Goal: Obtain resource: Download file/media

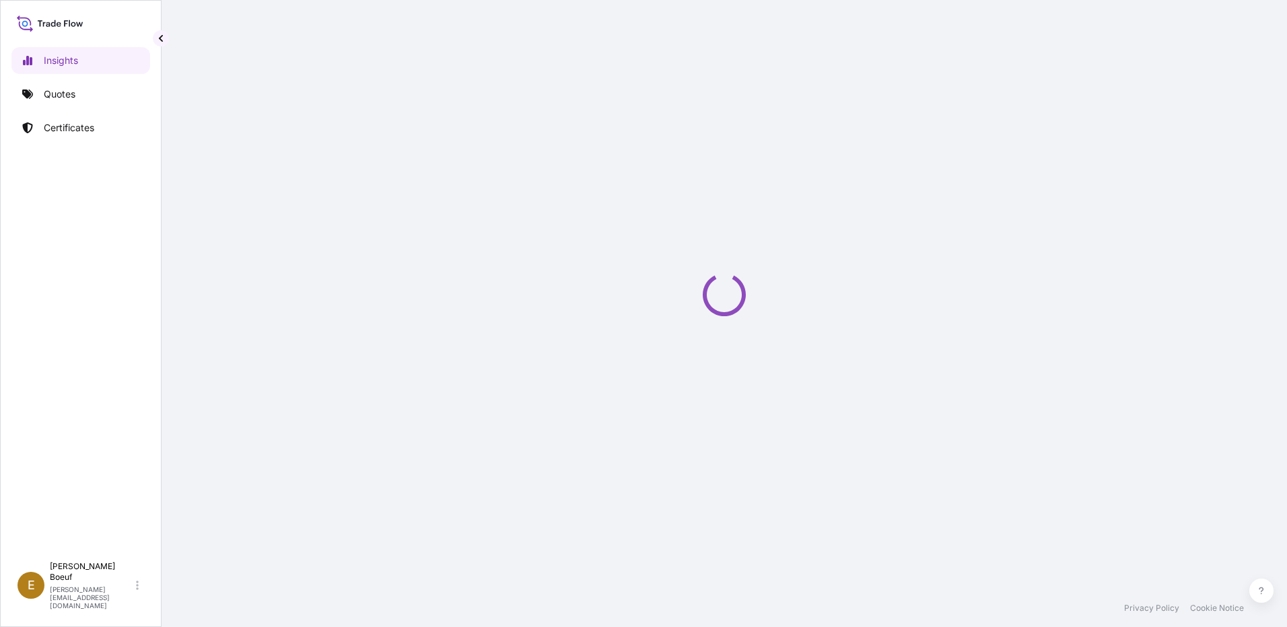
select select "2025"
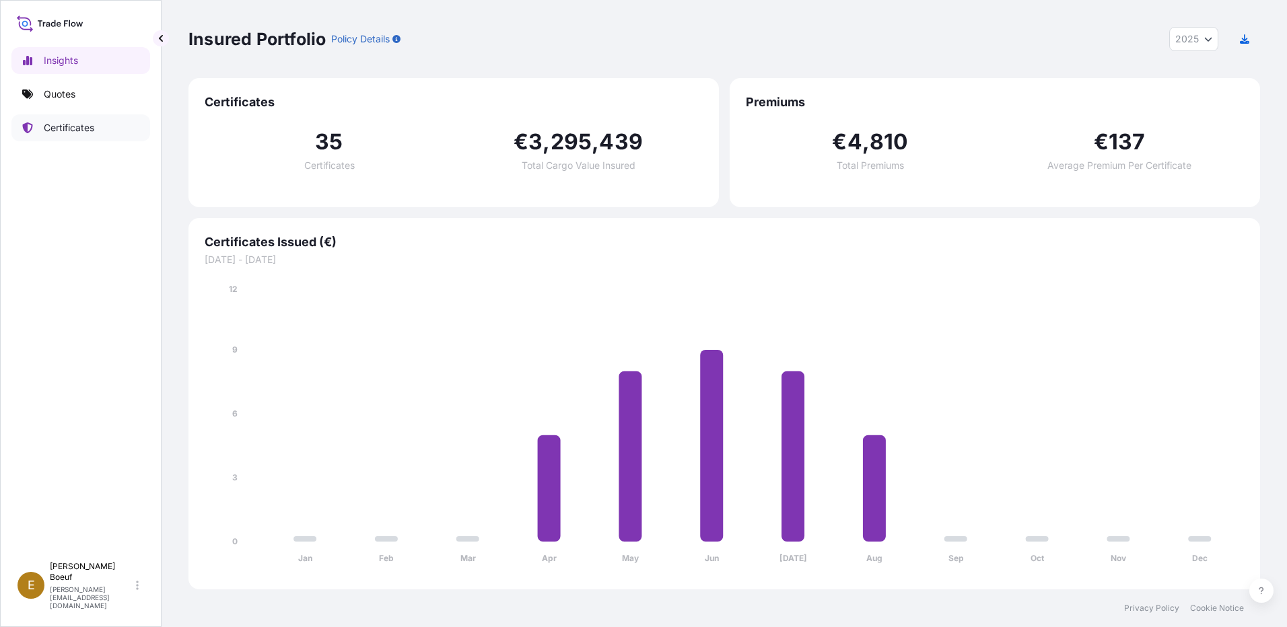
click at [51, 140] on link "Certificates" at bounding box center [80, 127] width 139 height 27
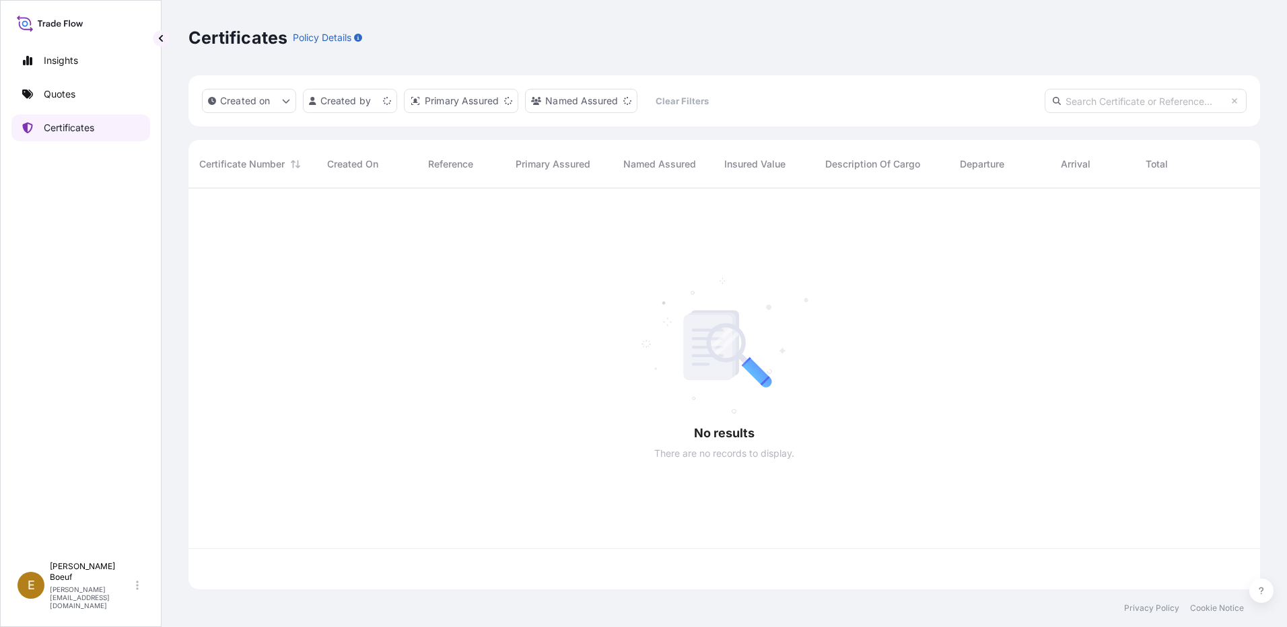
scroll to position [399, 1062]
click at [355, 104] on html "Insights Quotes Certificates E [PERSON_NAME] [PERSON_NAME][EMAIL_ADDRESS][DOMAI…" at bounding box center [643, 313] width 1287 height 627
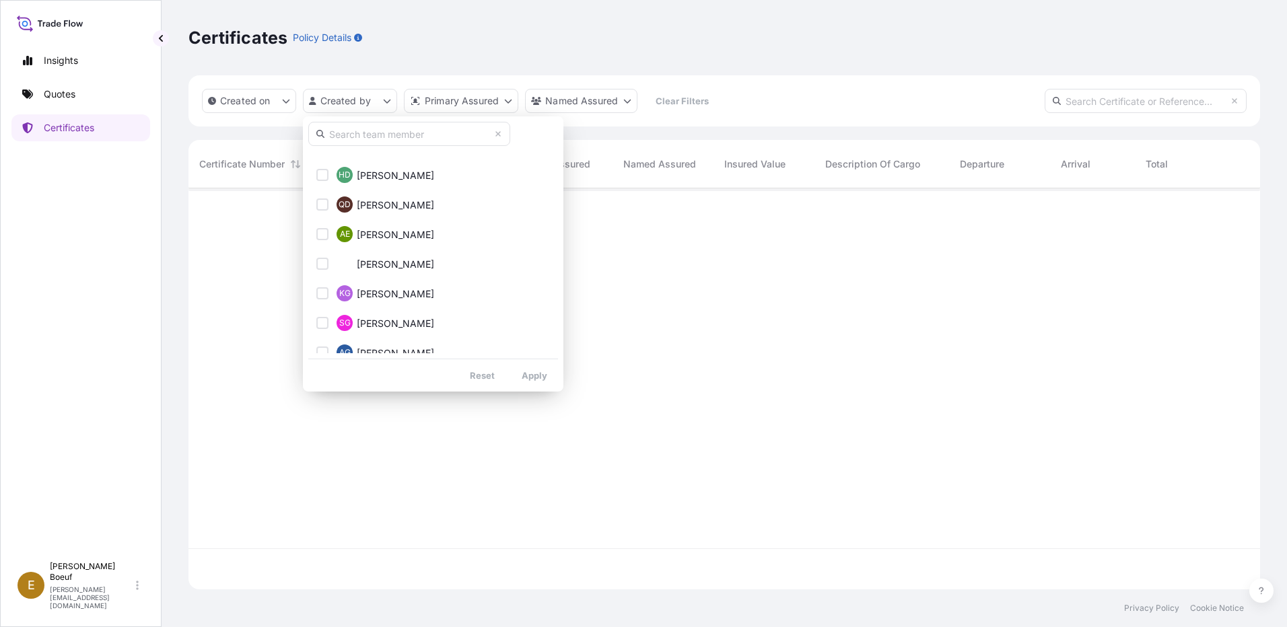
scroll to position [471, 0]
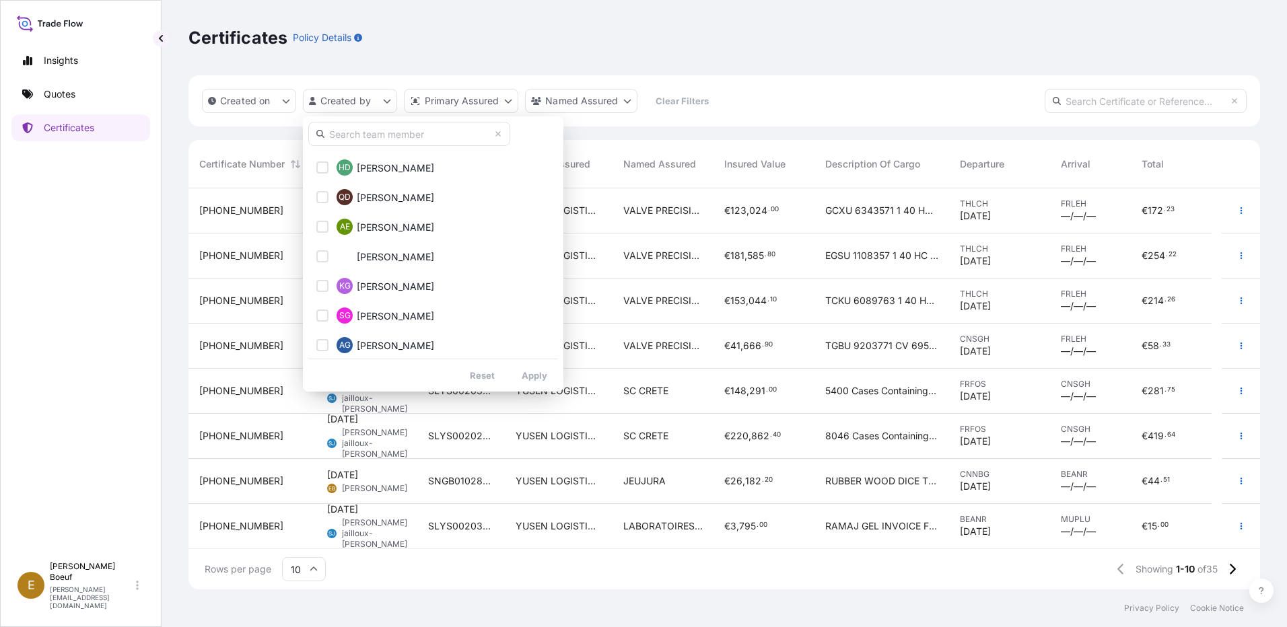
click at [386, 127] on input "text" at bounding box center [409, 134] width 202 height 24
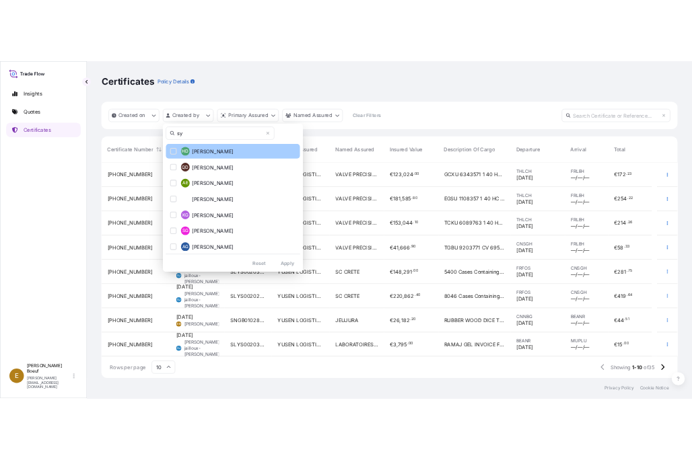
scroll to position [0, 0]
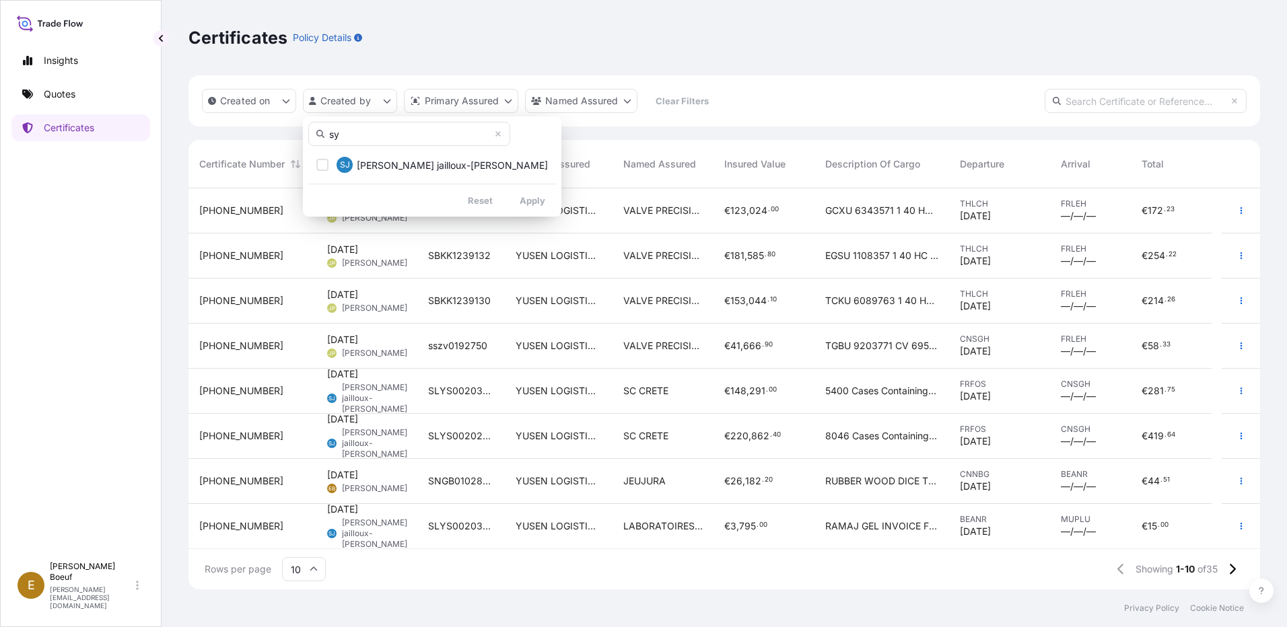
type input "sy"
click at [382, 164] on span "[PERSON_NAME] jailloux-[PERSON_NAME]" at bounding box center [452, 165] width 191 height 13
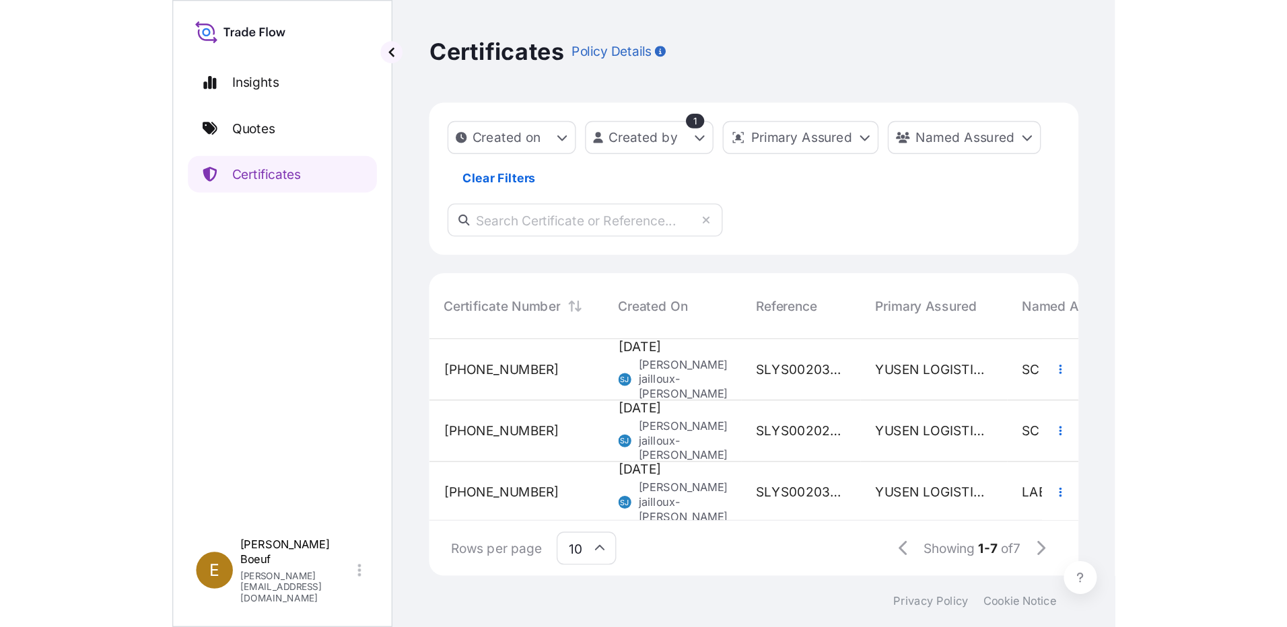
scroll to position [399, 1062]
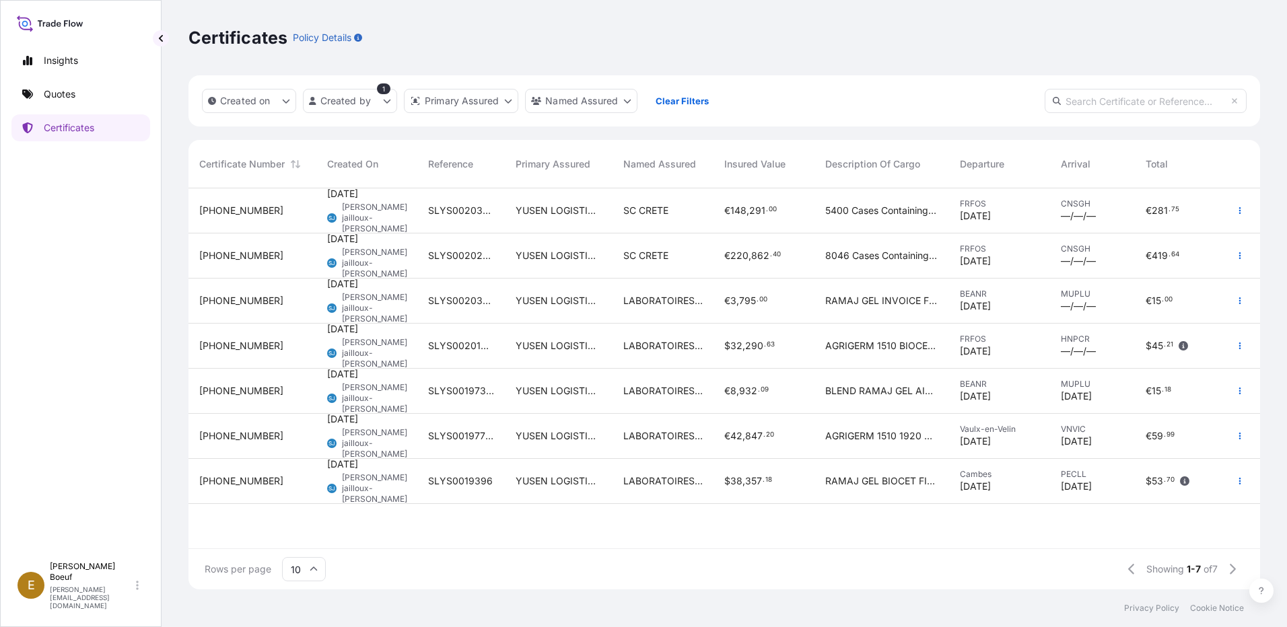
click at [1200, 252] on div "€ 419 . 64" at bounding box center [1177, 255] width 63 height 13
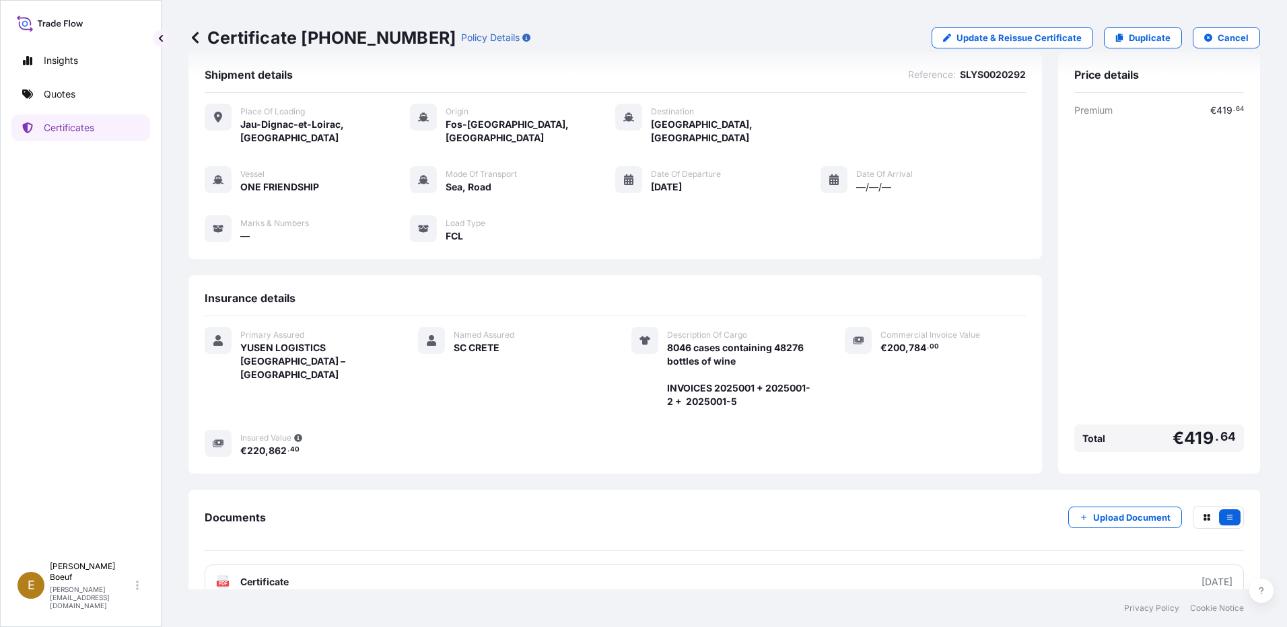
scroll to position [36, 0]
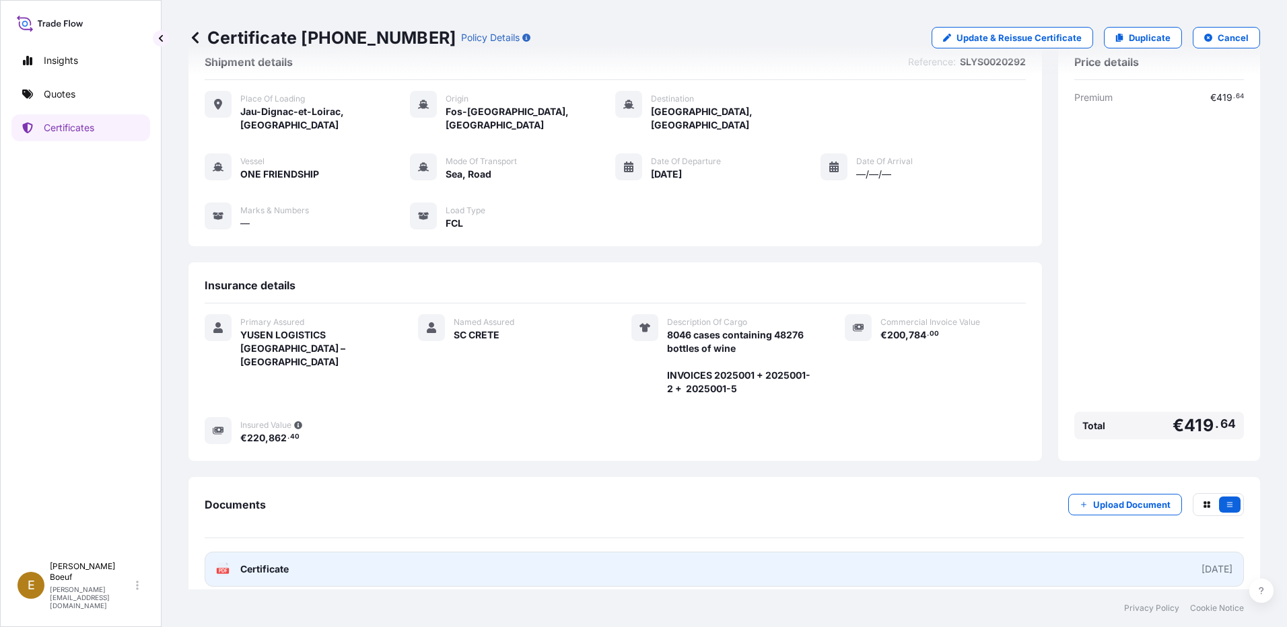
click at [1106, 557] on link "PDF Certificate [DATE]" at bounding box center [724, 569] width 1039 height 35
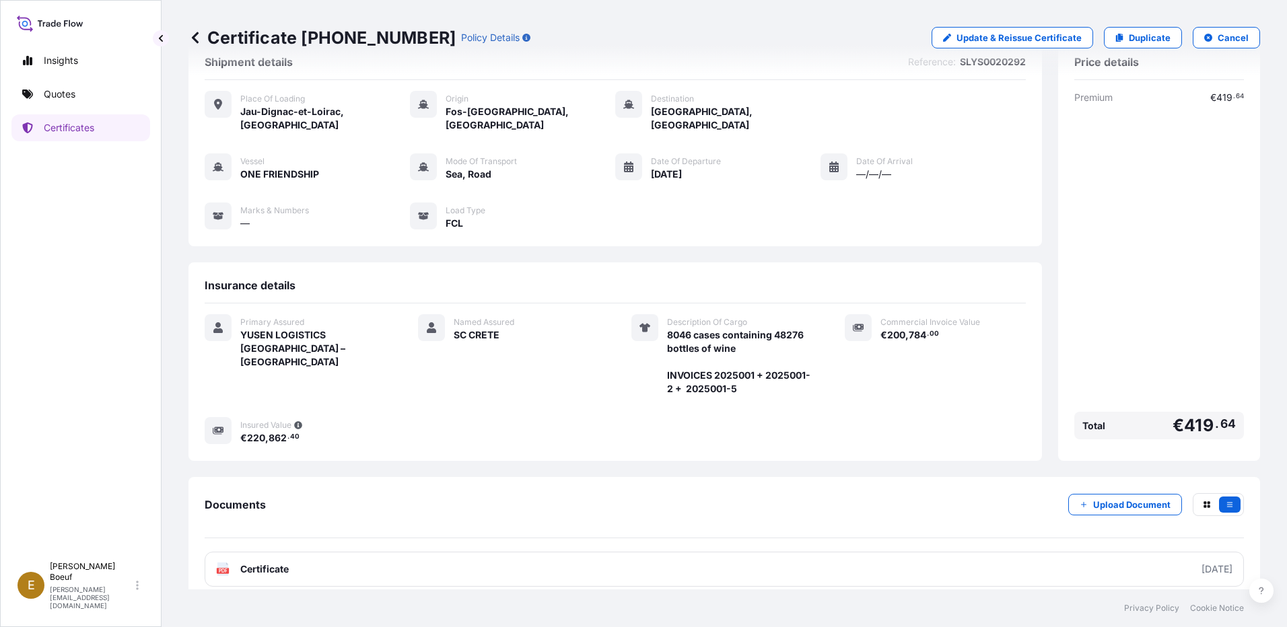
click at [190, 37] on icon at bounding box center [194, 37] width 13 height 13
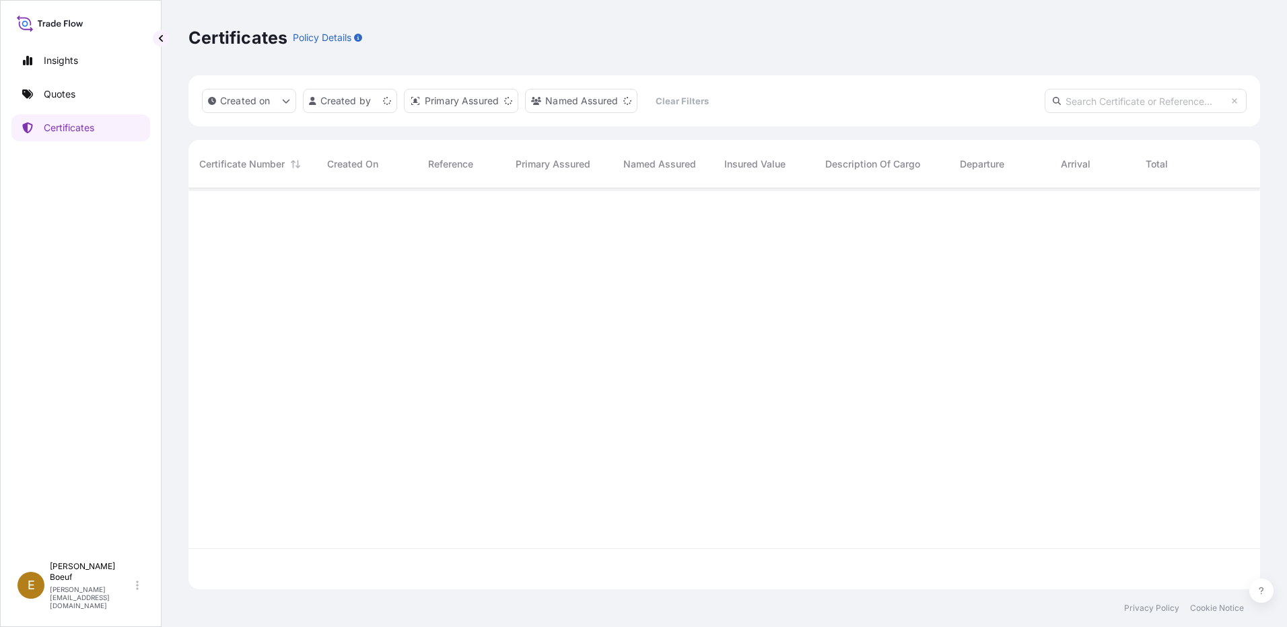
scroll to position [399, 1062]
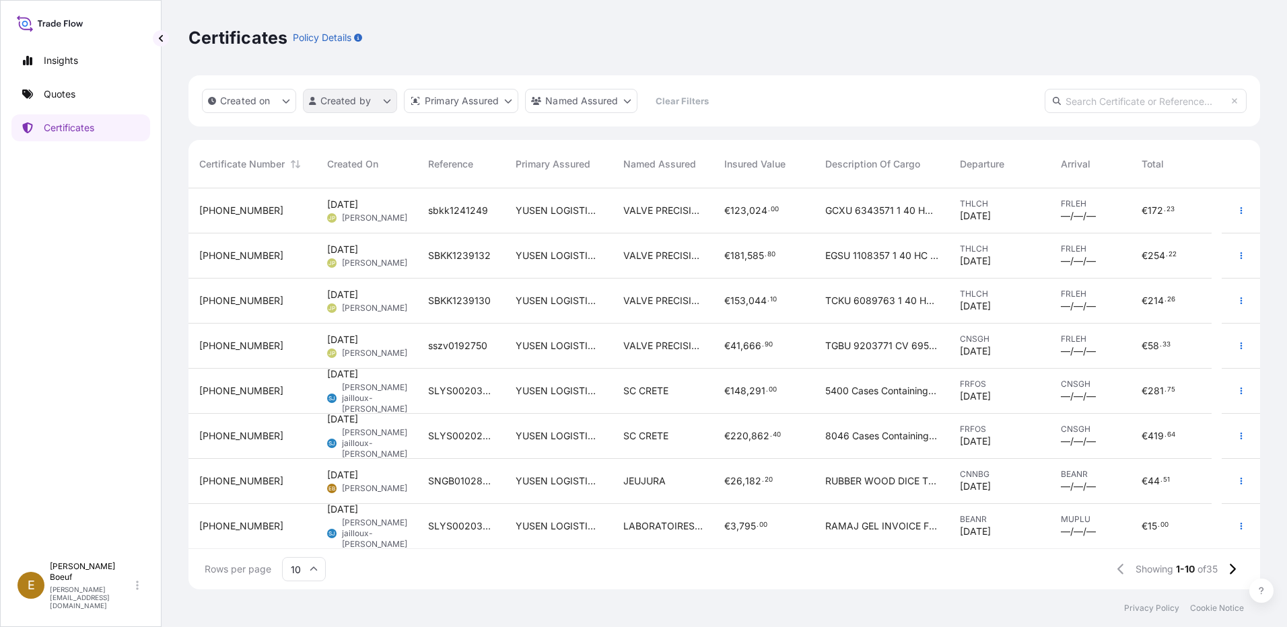
click at [381, 105] on html "Insights Quotes Certificates E [PERSON_NAME] [PERSON_NAME][EMAIL_ADDRESS][DOMAI…" at bounding box center [643, 313] width 1287 height 627
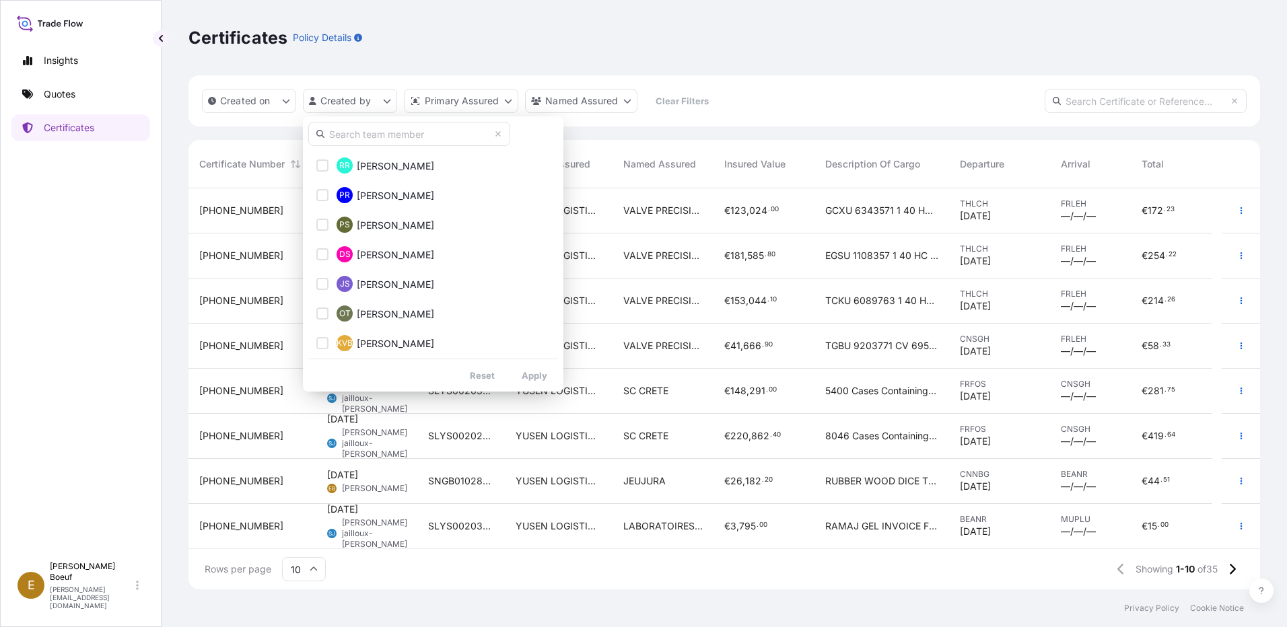
scroll to position [1341, 0]
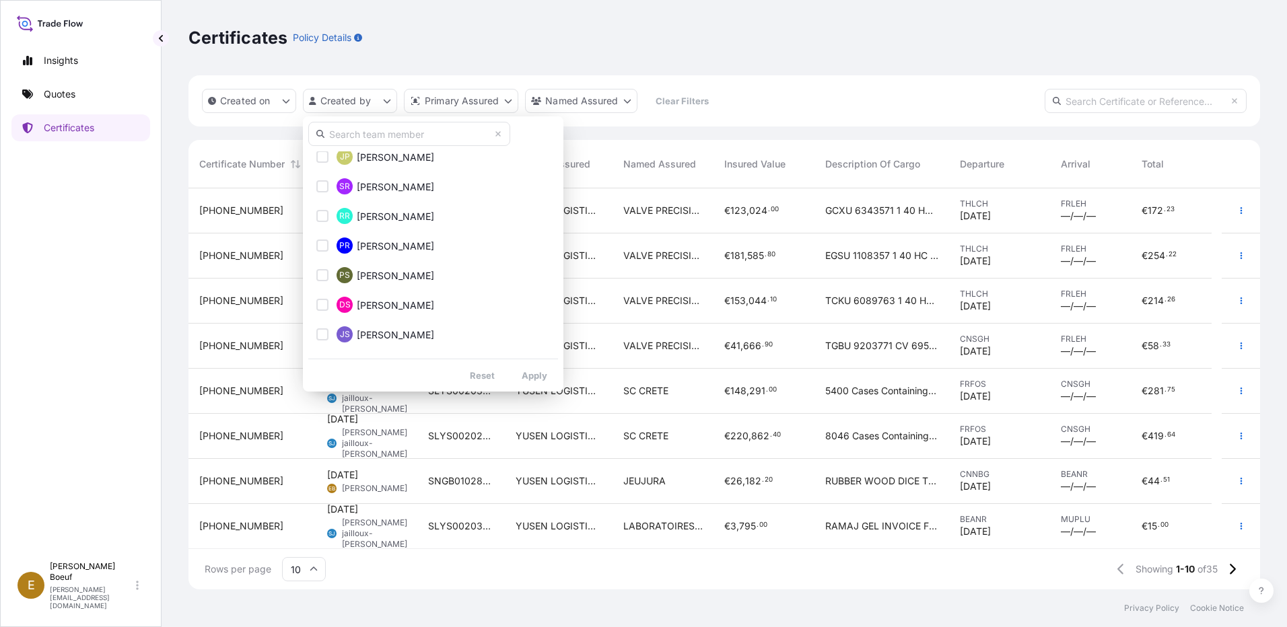
click at [427, 129] on input "text" at bounding box center [409, 134] width 202 height 24
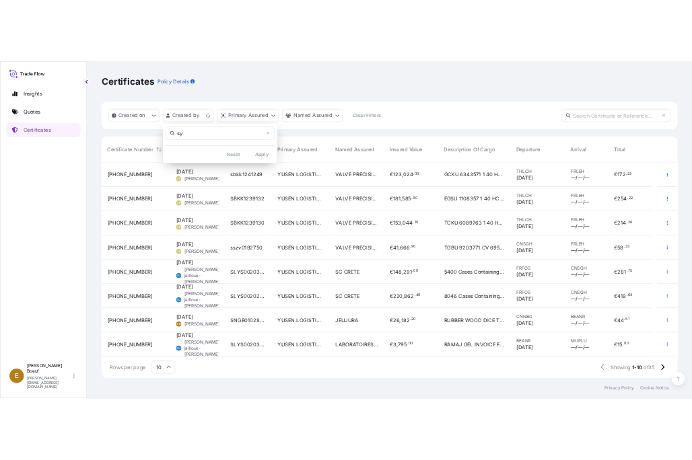
scroll to position [0, 0]
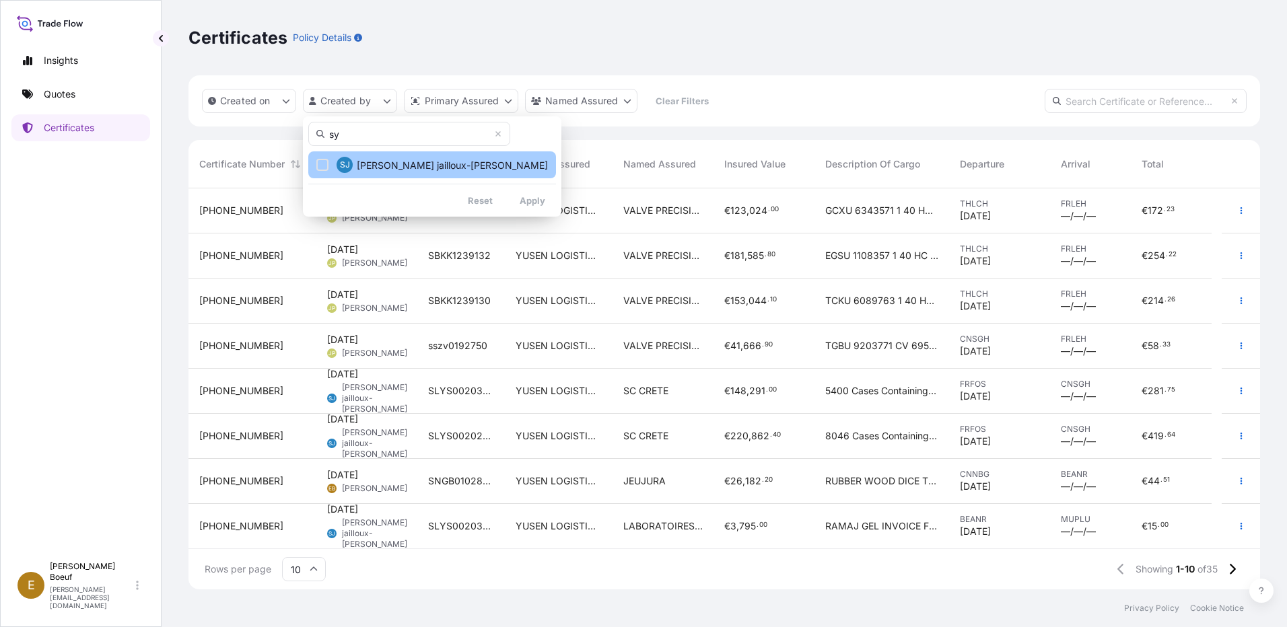
type input "sy"
click at [419, 168] on span "[PERSON_NAME] jailloux-[PERSON_NAME]" at bounding box center [452, 165] width 191 height 13
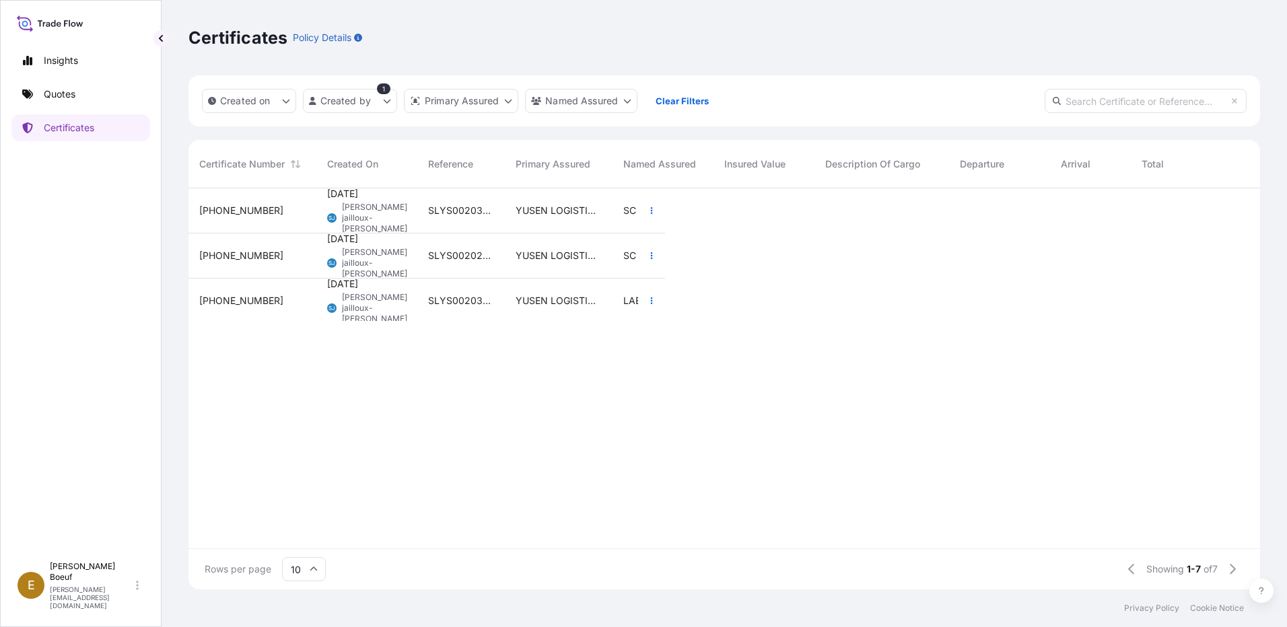
scroll to position [399, 1062]
